Goal: Contribute content: Add original content to the website for others to see

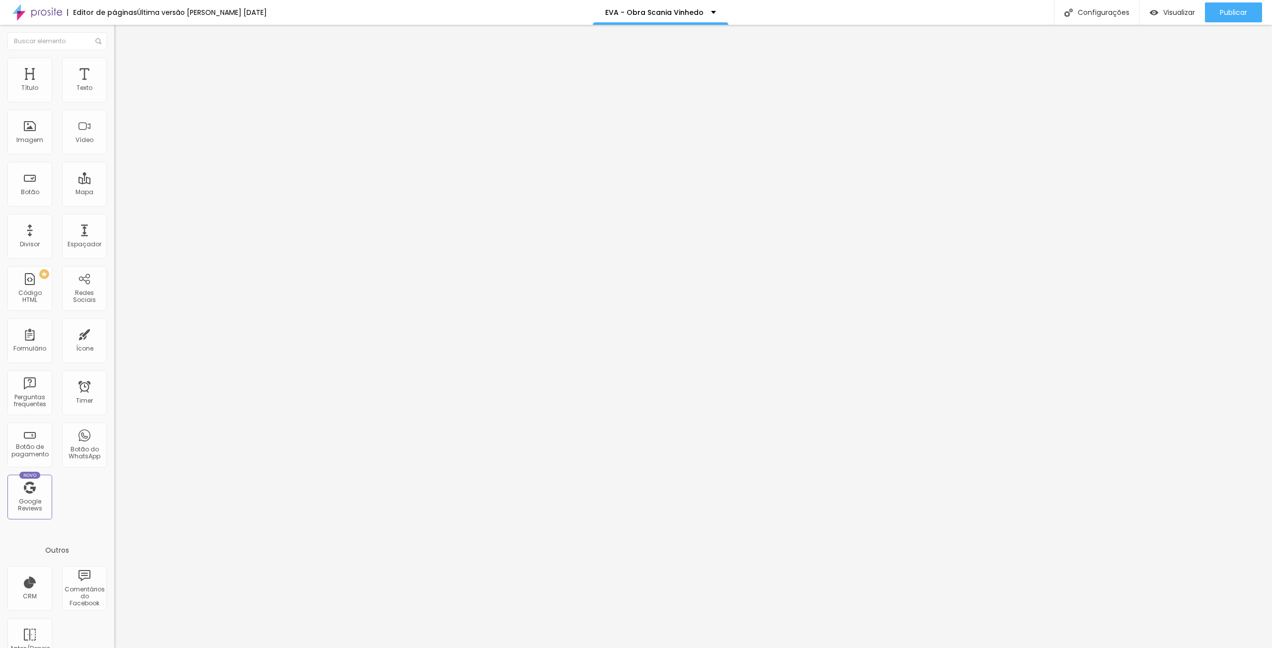
click at [114, 85] on span "Trocar imagem" at bounding box center [141, 81] width 54 height 8
drag, startPoint x: 19, startPoint y: 276, endPoint x: 0, endPoint y: 276, distance: 18.9
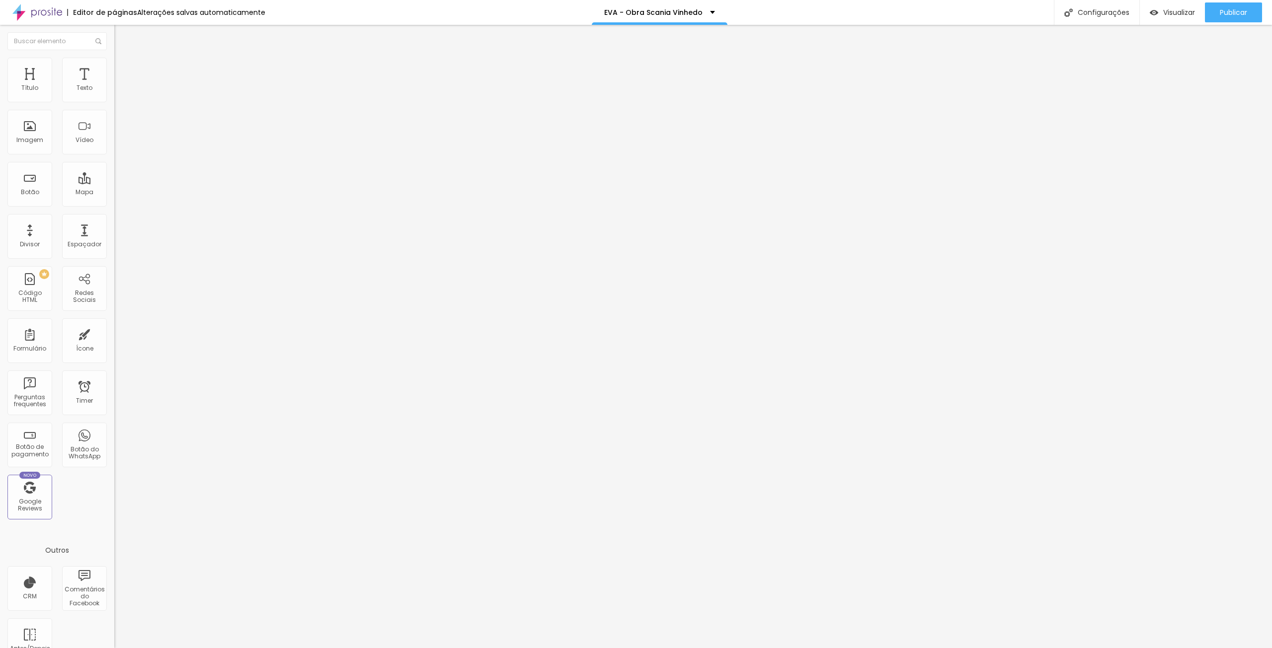
click at [114, 276] on div "Imagem Antes Trocar imagem Descrição Antes 20 JANEIRO 2025 Imagem Depois Trocar…" at bounding box center [171, 185] width 114 height 214
type input "15 AGOSTO 2025"
click at [114, 133] on span "Trocar imagem" at bounding box center [141, 128] width 54 height 8
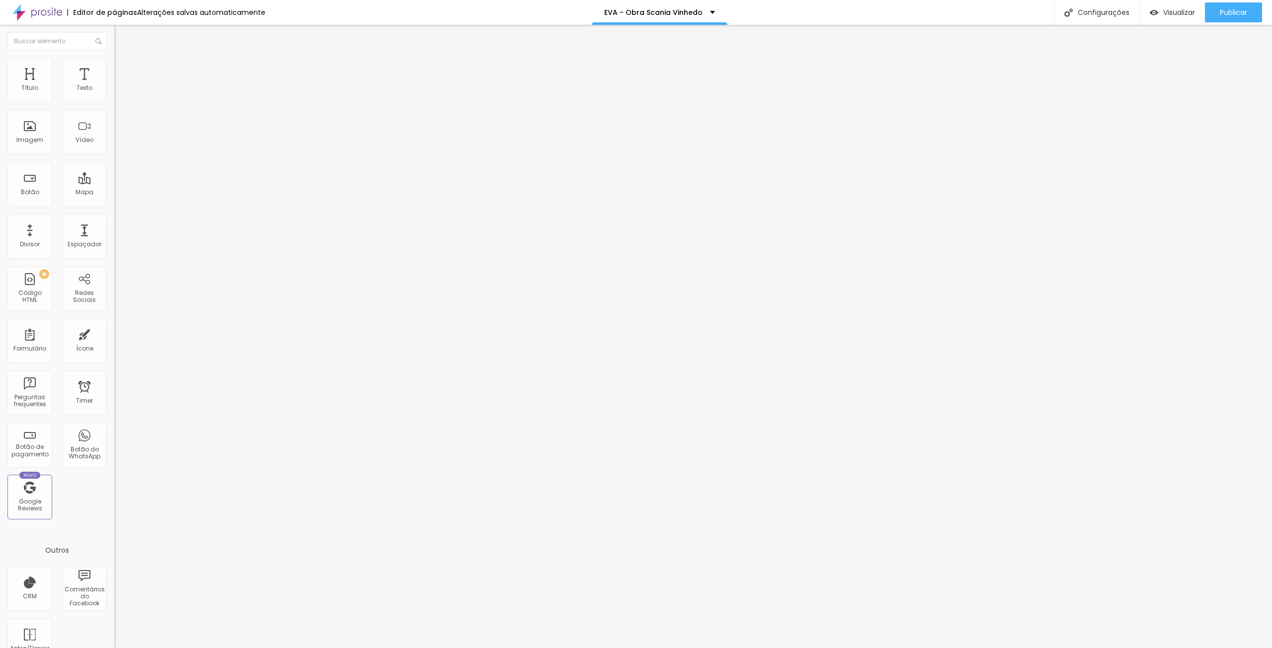
click at [1227, 13] on span "Publicar" at bounding box center [1233, 12] width 27 height 8
click at [1179, 10] on span "Visualizar" at bounding box center [1179, 12] width 32 height 8
drag, startPoint x: 19, startPoint y: 275, endPoint x: 0, endPoint y: 277, distance: 19.0
click at [114, 277] on div "Imagem Antes Trocar imagem Descrição Antes 20 JANEIRO 2025 Imagem Depois Trocar…" at bounding box center [171, 185] width 114 height 214
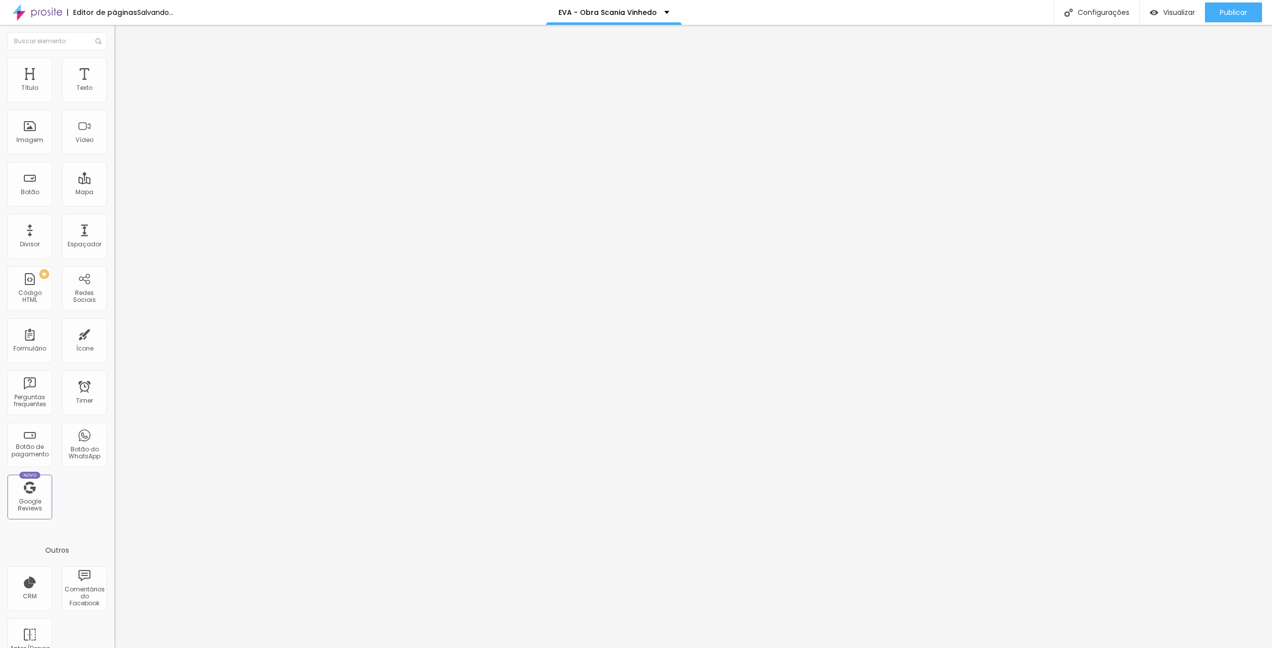
type input "11 AGOSTO 2025"
click at [114, 133] on span "Trocar imagem" at bounding box center [141, 128] width 54 height 8
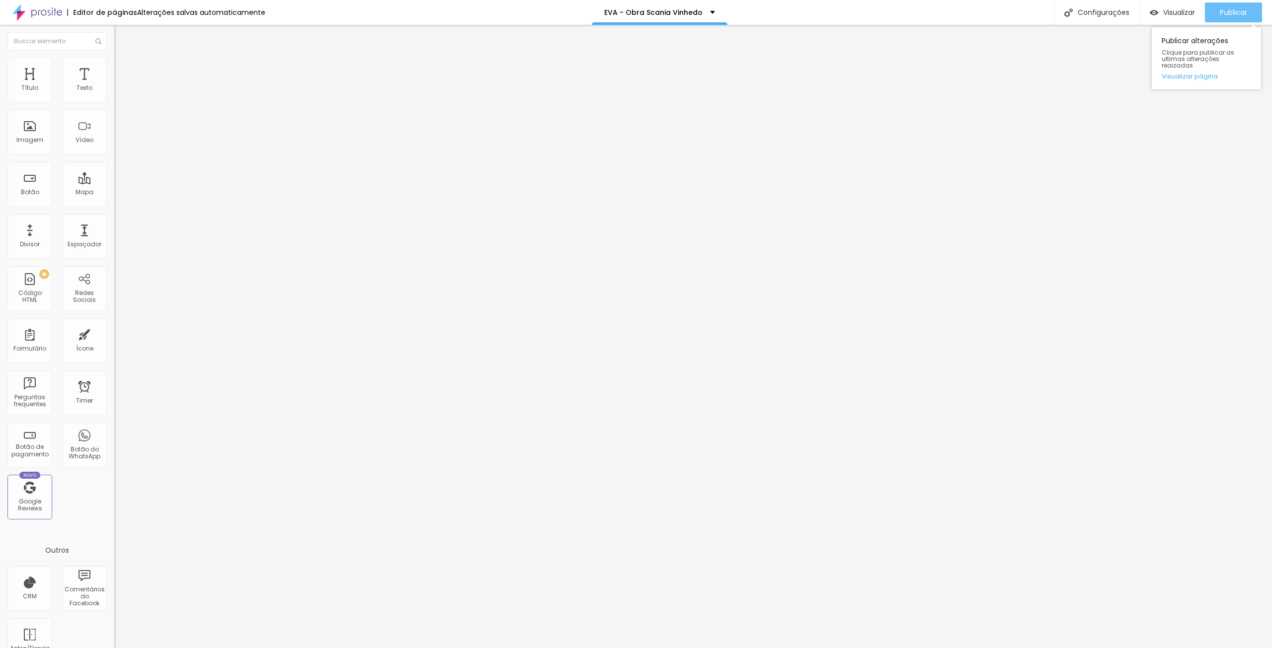
click at [1231, 12] on span "Publicar" at bounding box center [1233, 12] width 27 height 8
click at [1239, 13] on span "Publicar" at bounding box center [1233, 12] width 27 height 8
click at [1176, 14] on span "Visualizar" at bounding box center [1170, 12] width 32 height 8
